Goal: Task Accomplishment & Management: Manage account settings

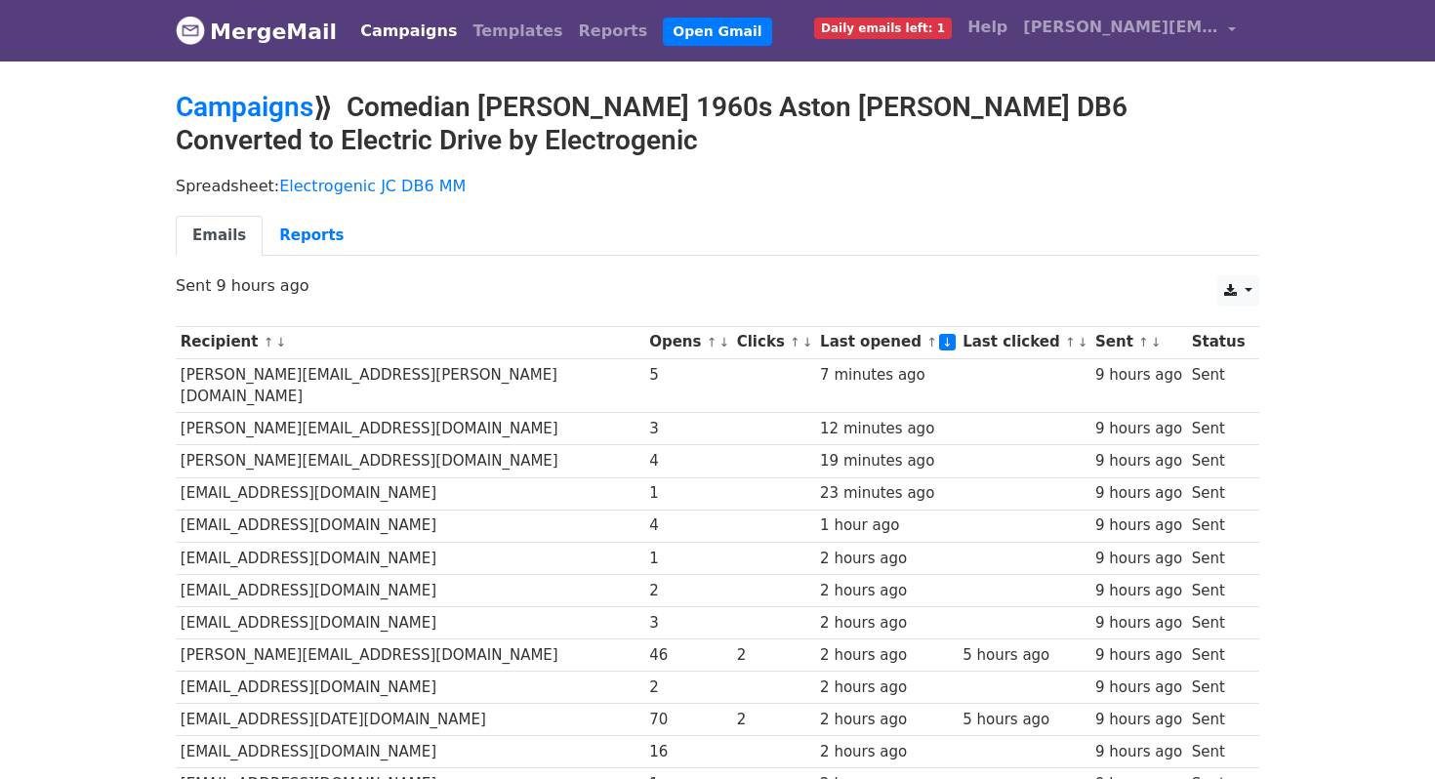
click at [718, 342] on link "↓" at bounding box center [723, 342] width 11 height 15
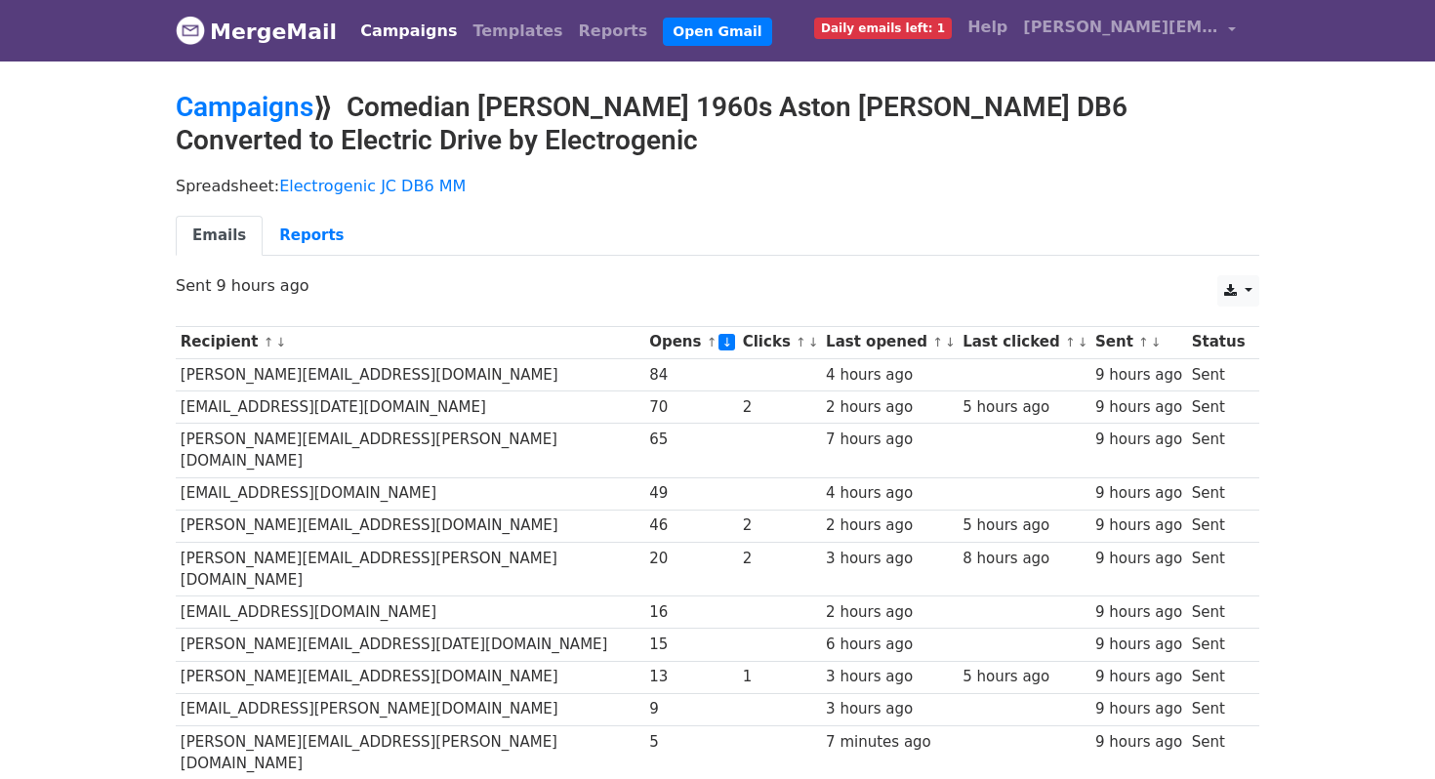
scroll to position [38, 0]
